Goal: Task Accomplishment & Management: Use online tool/utility

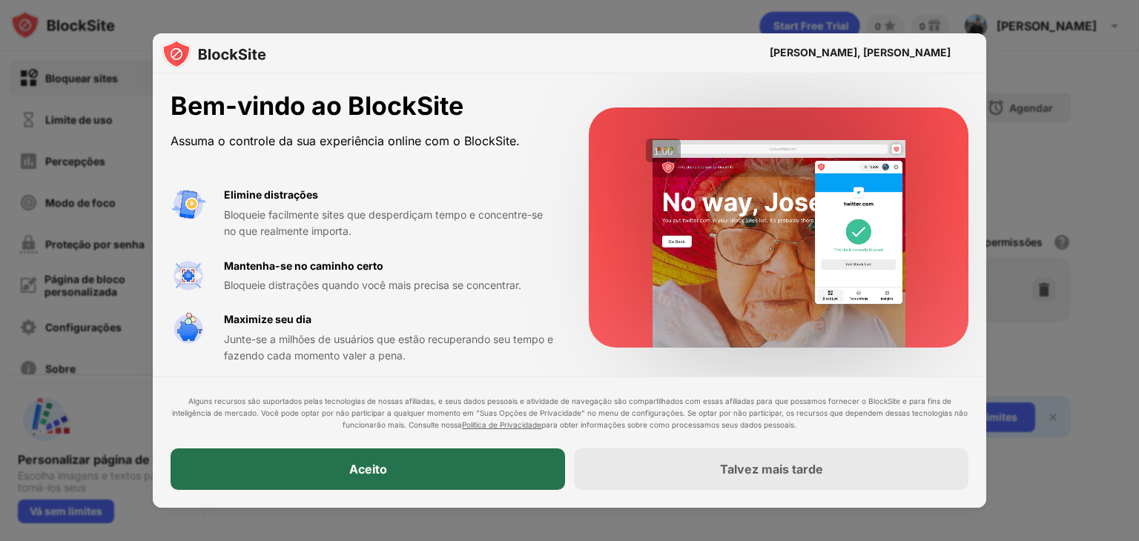
click at [418, 459] on div "Aceito" at bounding box center [368, 470] width 395 height 42
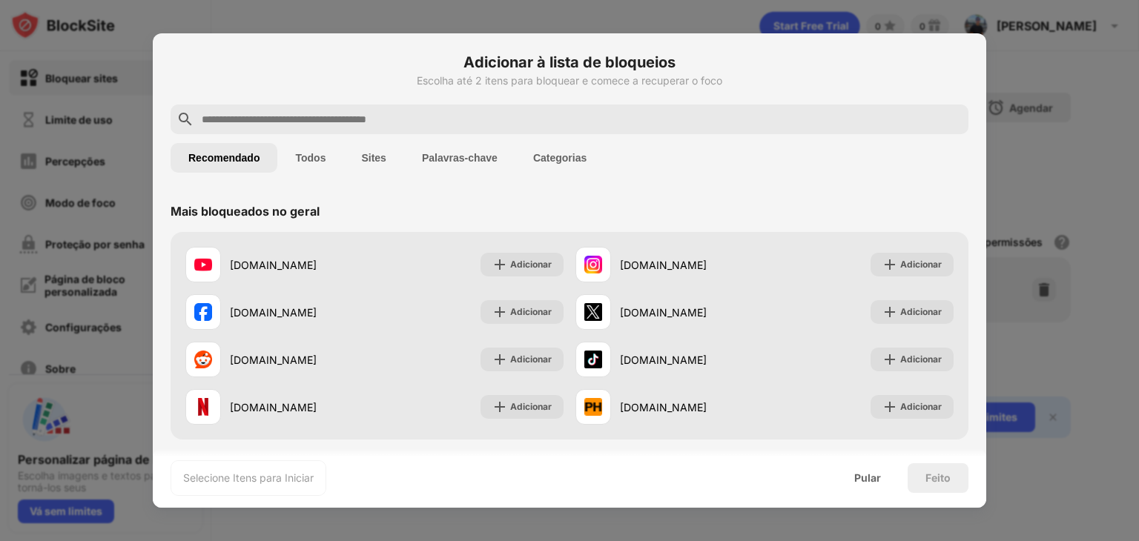
click at [391, 128] on div at bounding box center [570, 120] width 798 height 30
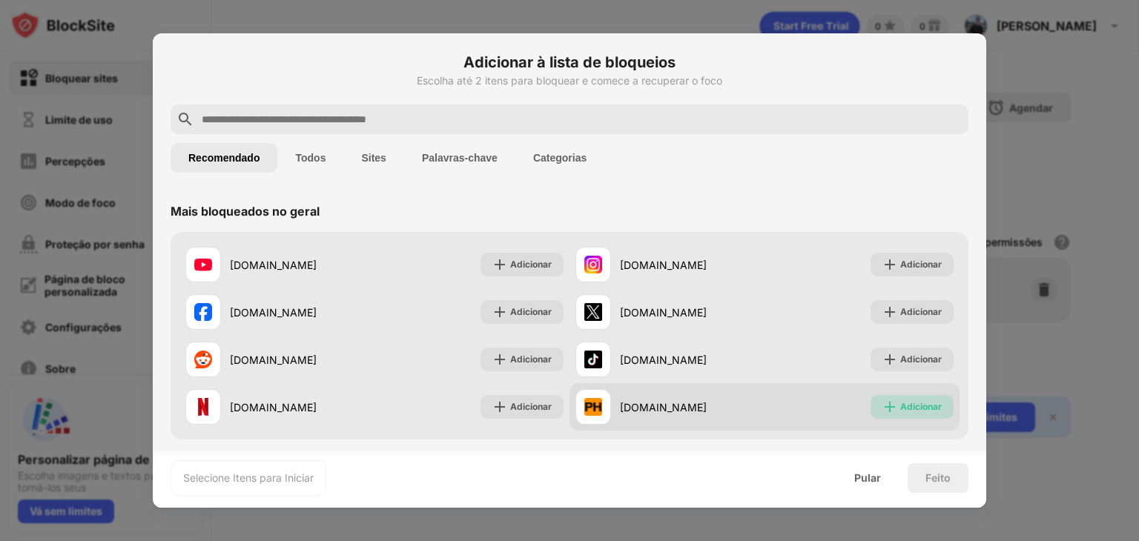
click at [901, 403] on font "Adicionar" at bounding box center [921, 406] width 42 height 11
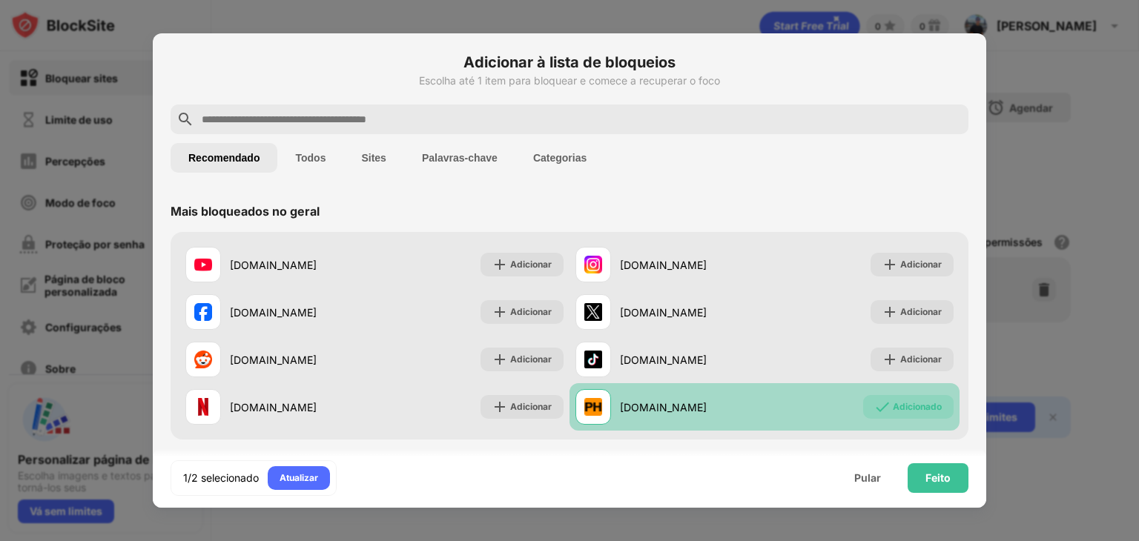
click at [546, 128] on input "text" at bounding box center [581, 120] width 763 height 18
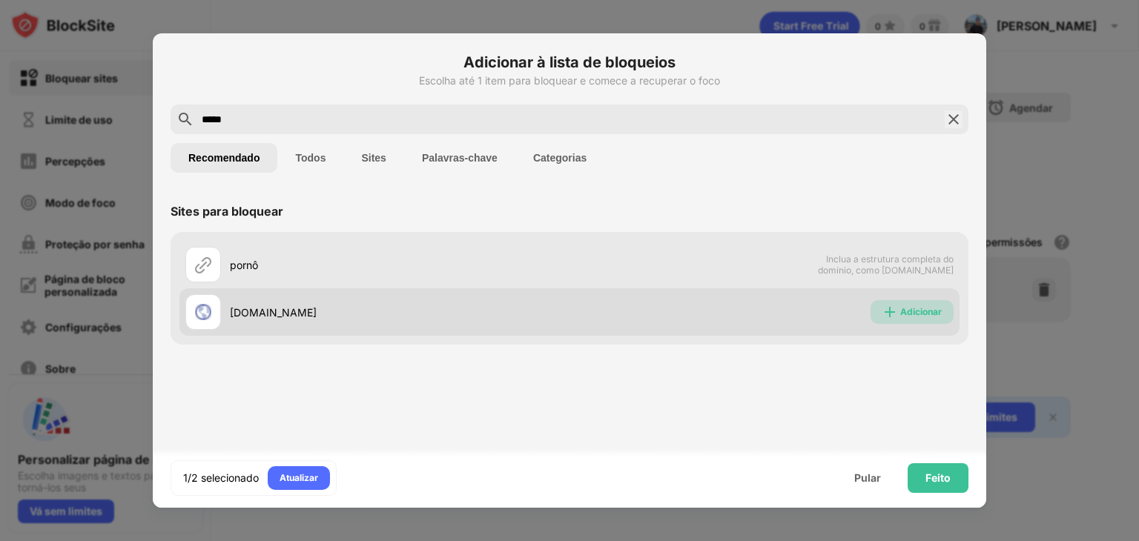
click at [889, 311] on img at bounding box center [890, 312] width 15 height 15
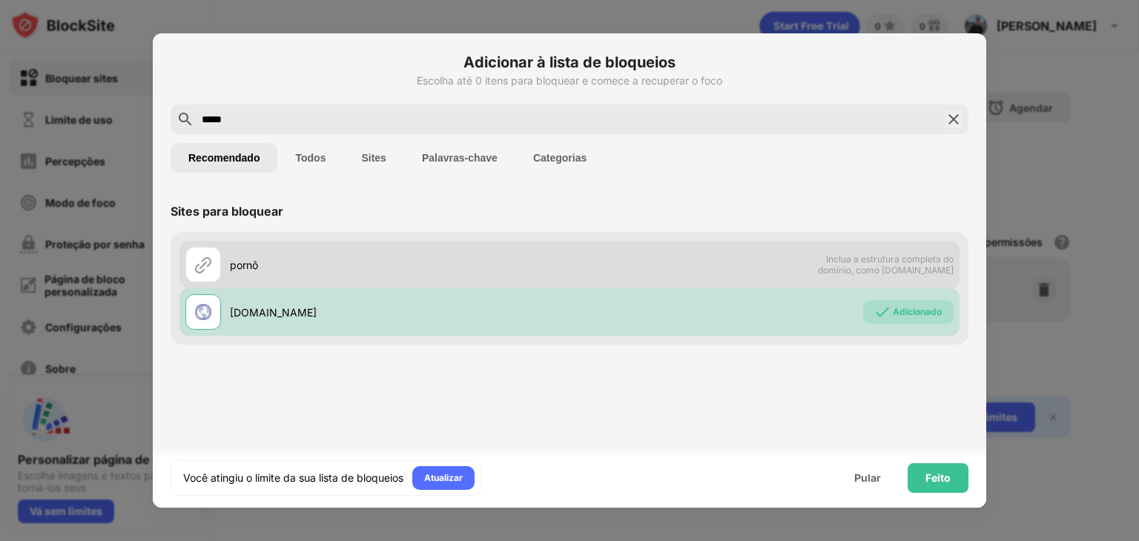
click at [825, 270] on span "Inclua a estrutura completa do domínio, como [DOMAIN_NAME]" at bounding box center [877, 265] width 153 height 22
click at [197, 268] on img at bounding box center [203, 265] width 18 height 18
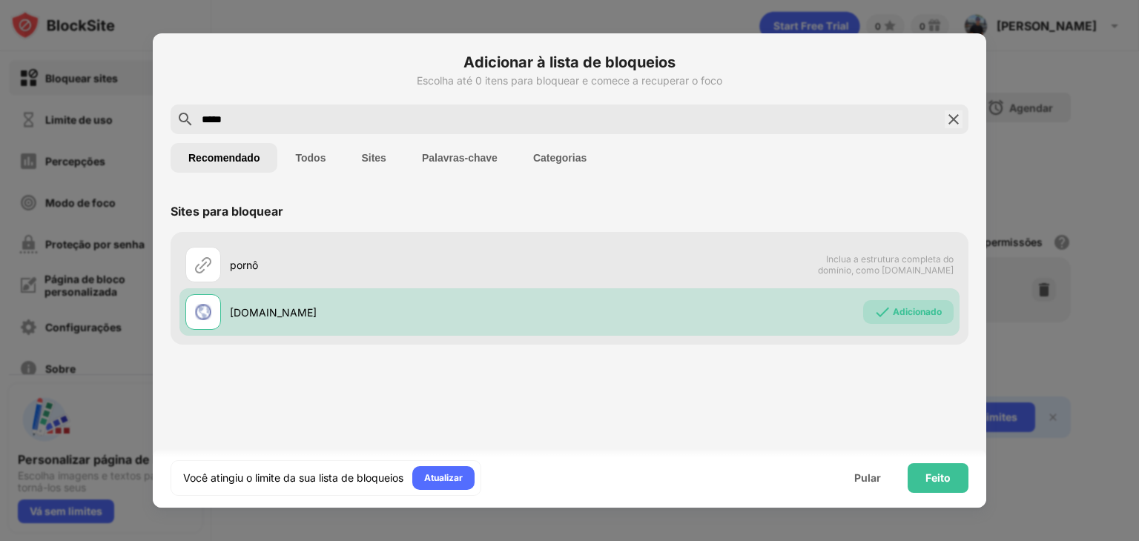
drag, startPoint x: 376, startPoint y: 122, endPoint x: 189, endPoint y: 126, distance: 187.0
click at [189, 126] on div "*****" at bounding box center [570, 120] width 798 height 30
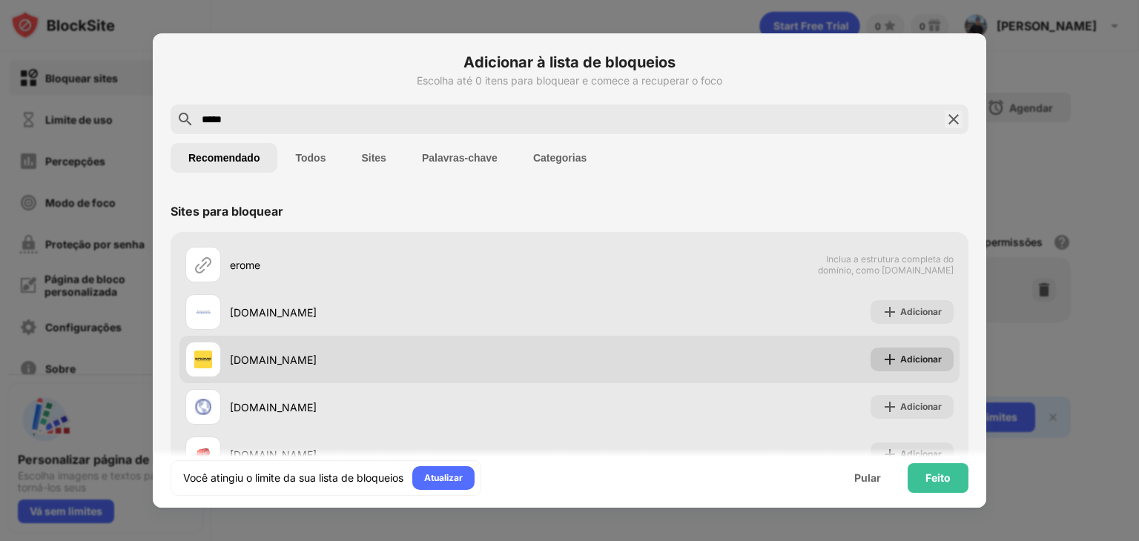
type input "*****"
click at [893, 351] on div "Adicionar" at bounding box center [912, 360] width 83 height 24
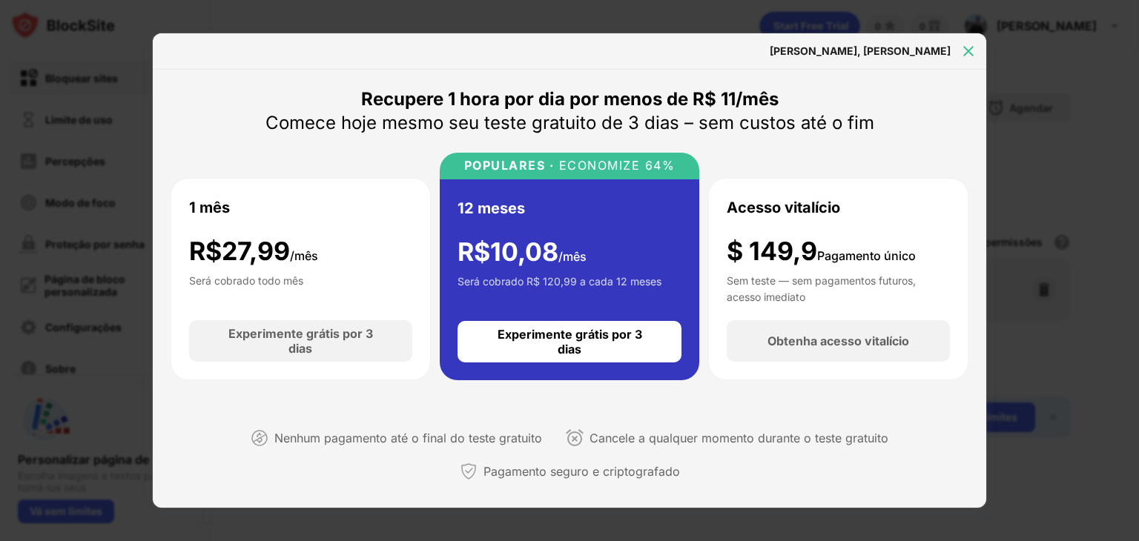
click at [964, 44] on img at bounding box center [968, 51] width 15 height 15
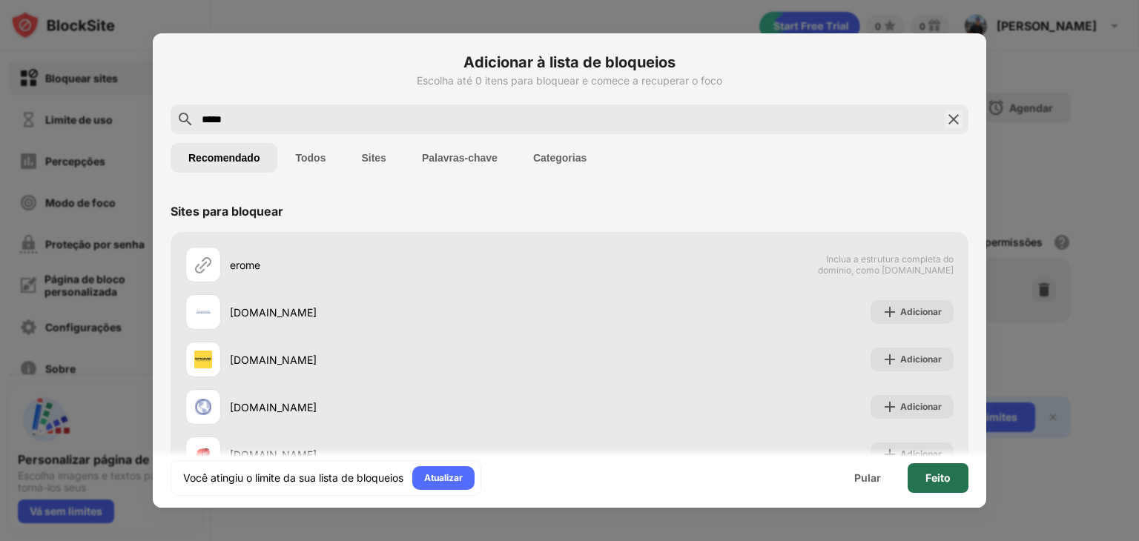
click at [937, 467] on div "Feito" at bounding box center [938, 479] width 61 height 30
